Goal: Task Accomplishment & Management: Use online tool/utility

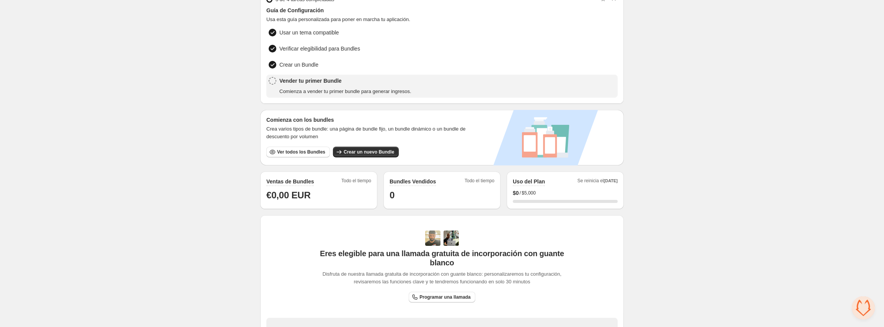
scroll to position [175, 0]
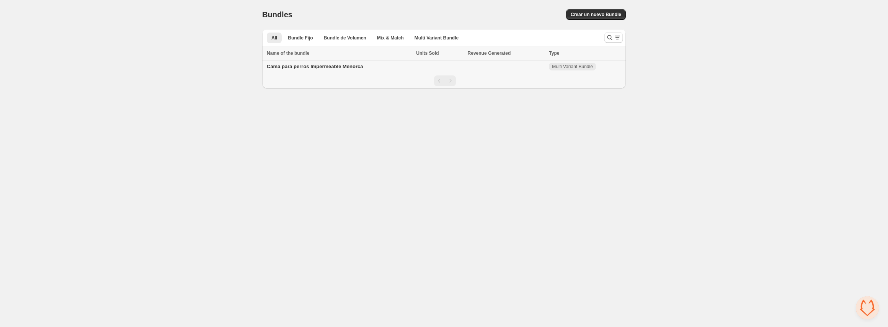
click at [338, 66] on span "Cama para perros Impermeable Menorca" at bounding box center [315, 67] width 96 height 6
